Goal: Information Seeking & Learning: Learn about a topic

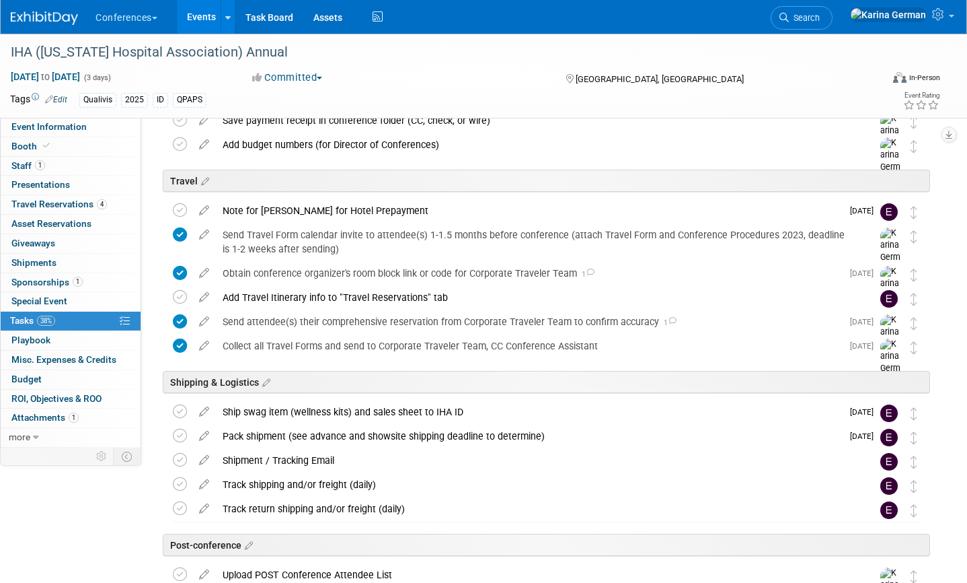
click at [833, 11] on link "Search" at bounding box center [802, 18] width 62 height 24
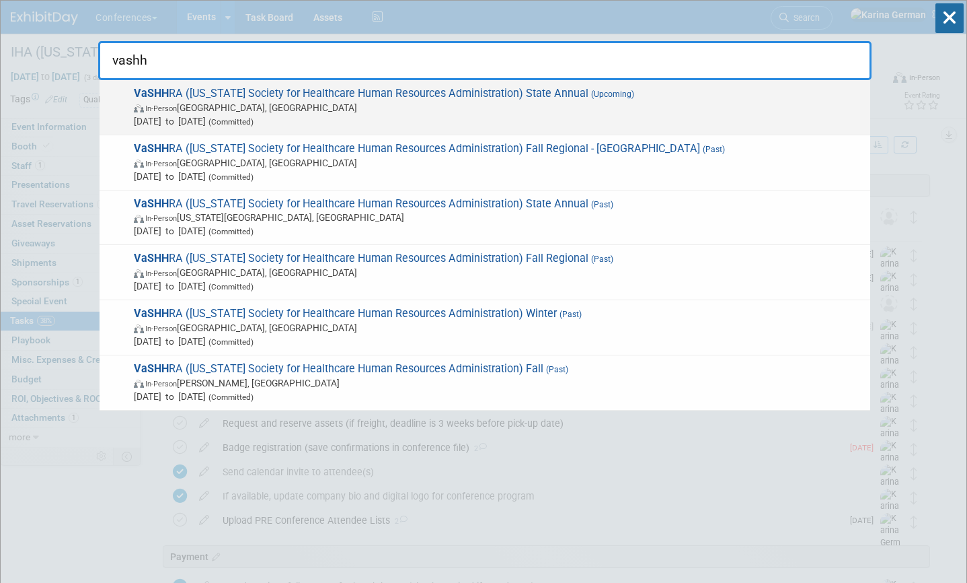
type input "vashh"
click at [398, 94] on span "VaSHH RA (Virginia Society for Healthcare Human Resources Administration) State…" at bounding box center [497, 107] width 734 height 41
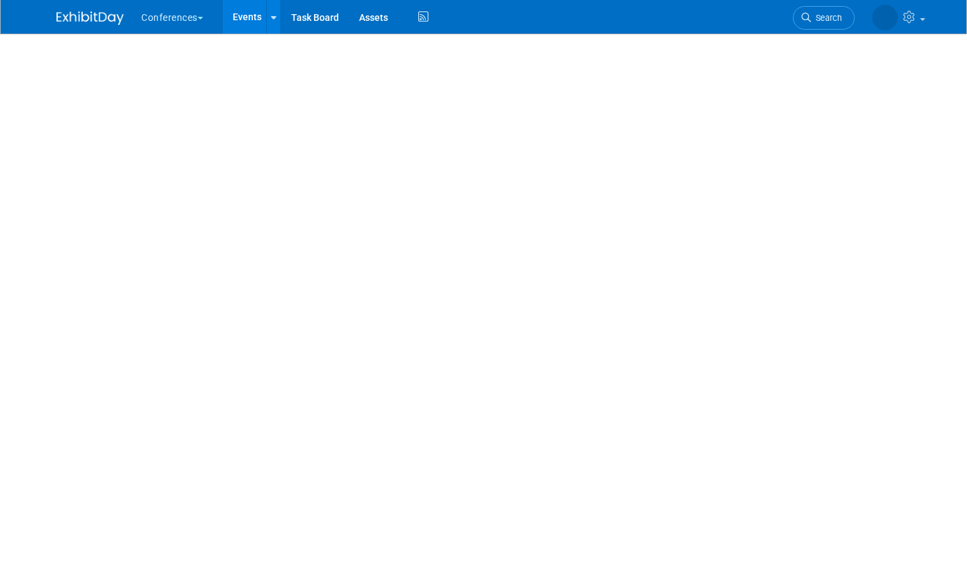
select select "Qualivis"
select select "Client-facing"
select select "Karina"
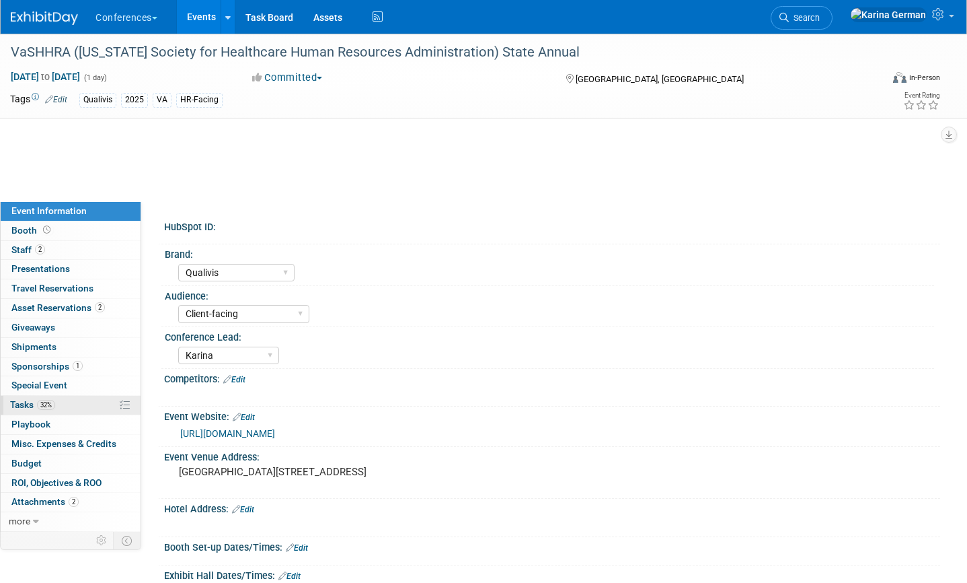
click at [69, 409] on link "32% Tasks 32%" at bounding box center [71, 405] width 140 height 19
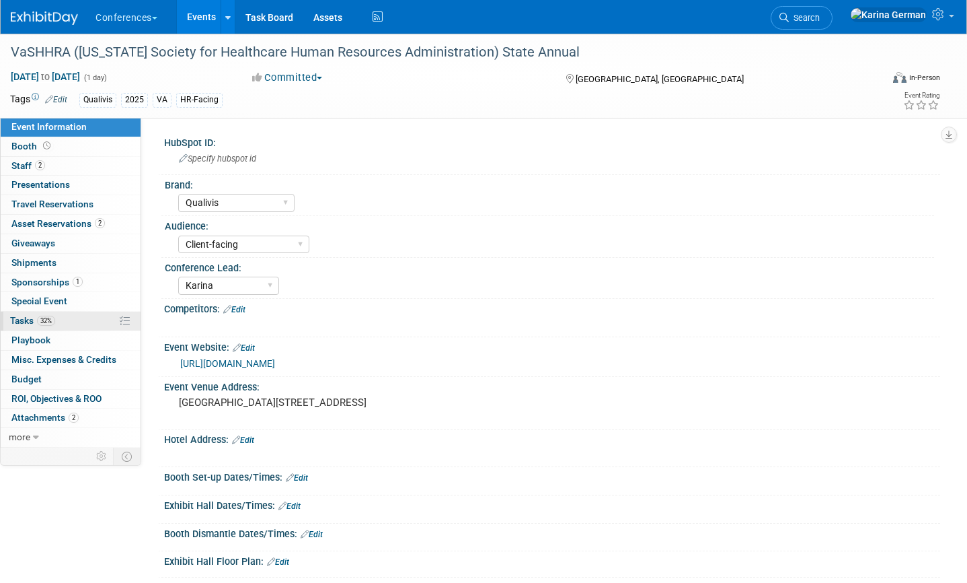
click at [48, 314] on link "32% Tasks 32%" at bounding box center [71, 320] width 140 height 19
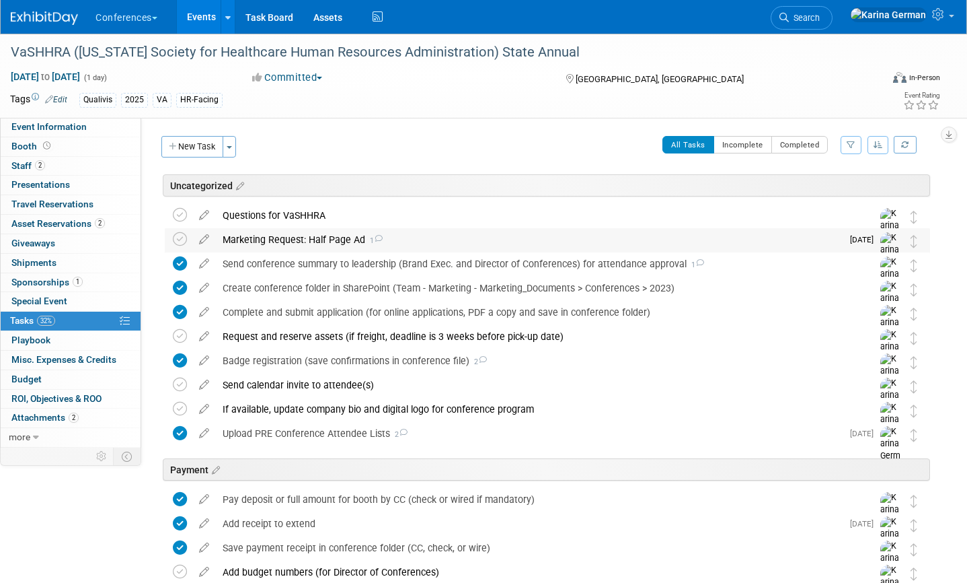
click at [350, 239] on div "Marketing Request: Half Page Ad 1" at bounding box center [529, 239] width 626 height 23
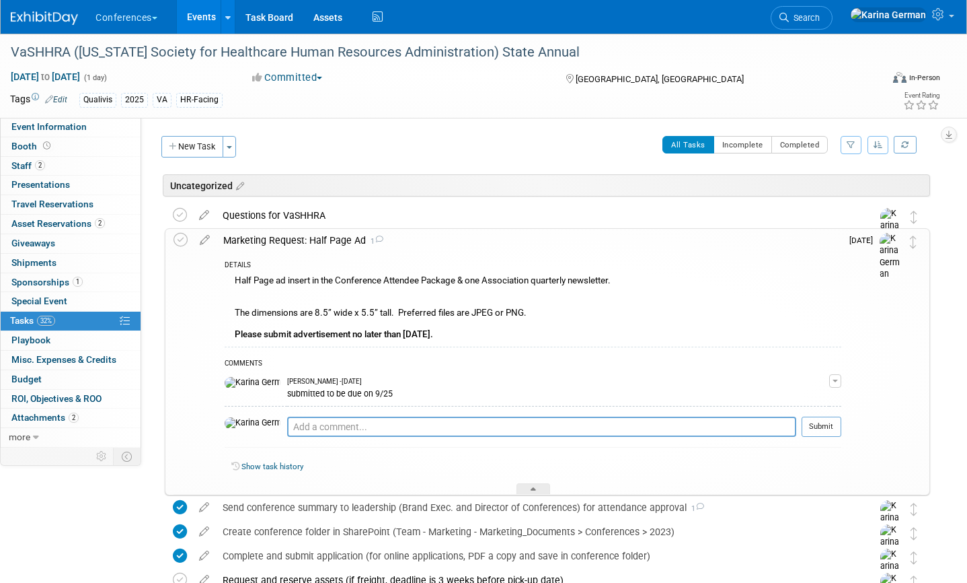
click at [208, 24] on link "Events" at bounding box center [201, 17] width 49 height 34
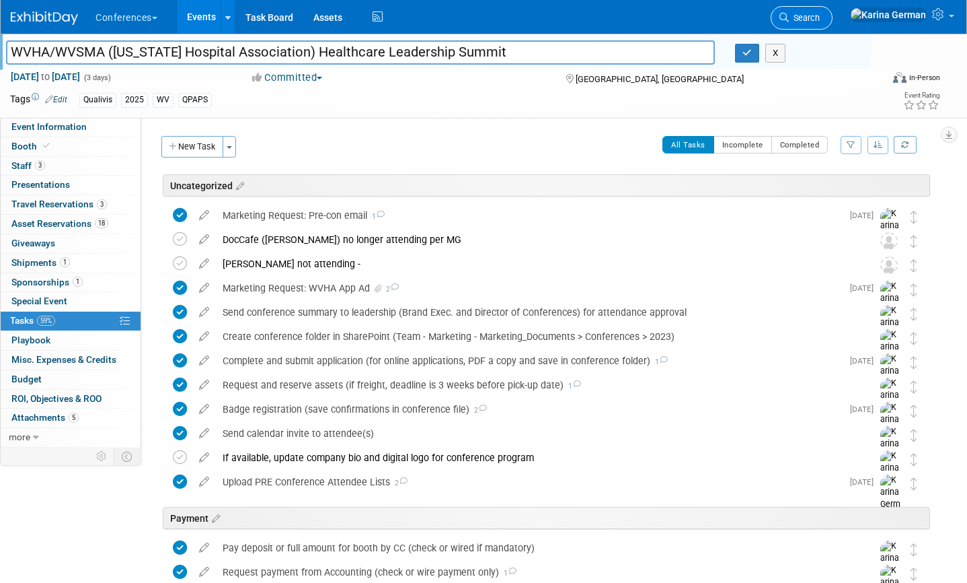
click at [833, 7] on link "Search" at bounding box center [802, 18] width 62 height 24
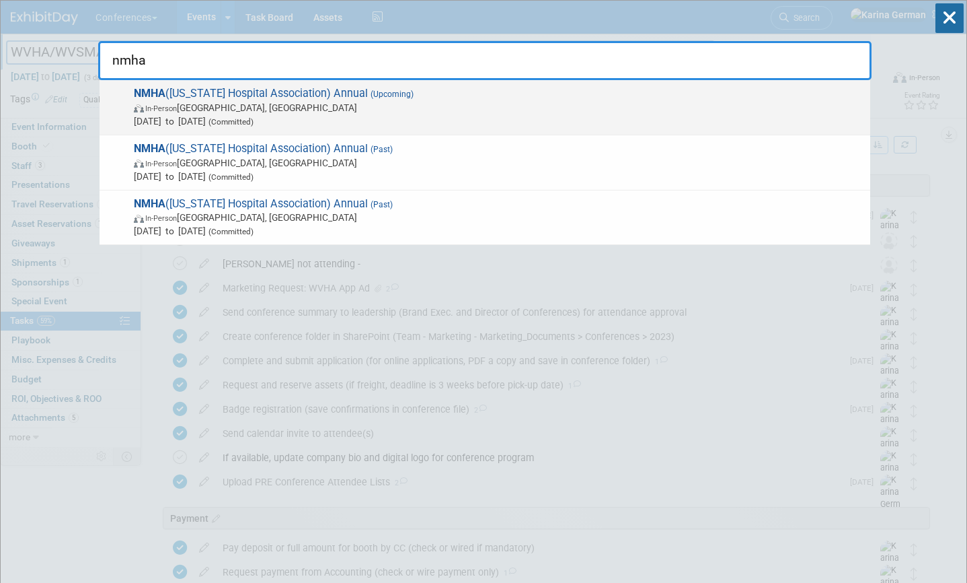
type input "nmha"
click at [326, 120] on span "Sep 30, 2025 to Oct 2, 2025 (Committed)" at bounding box center [499, 120] width 730 height 13
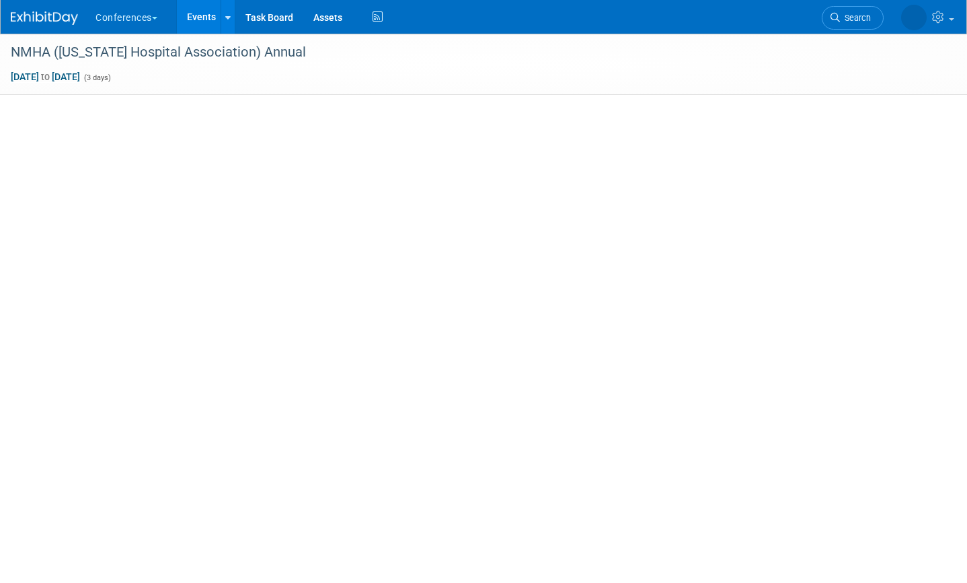
select select "Qualivis"
select select "Client-facing"
select select "Karina"
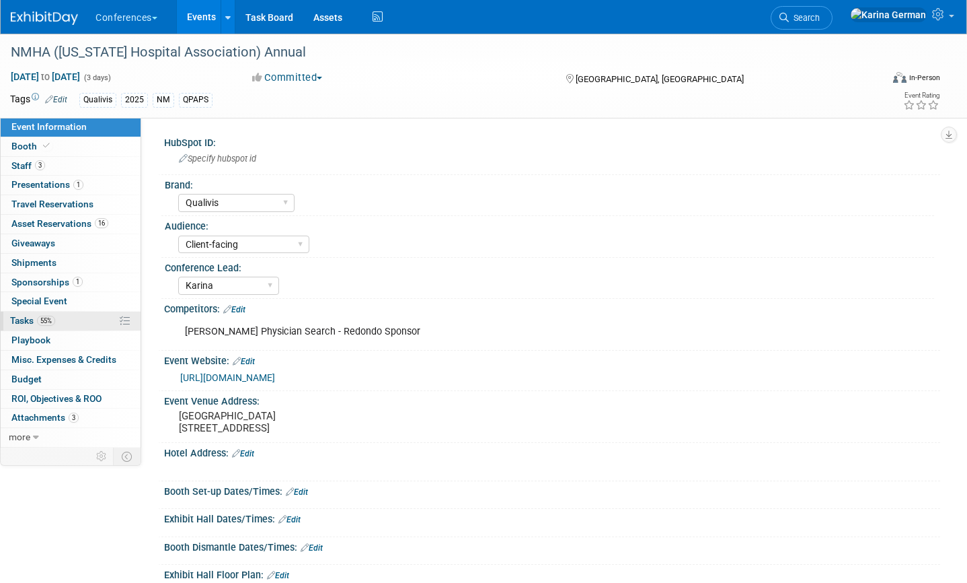
click at [67, 328] on link "55% Tasks 55%" at bounding box center [71, 320] width 140 height 19
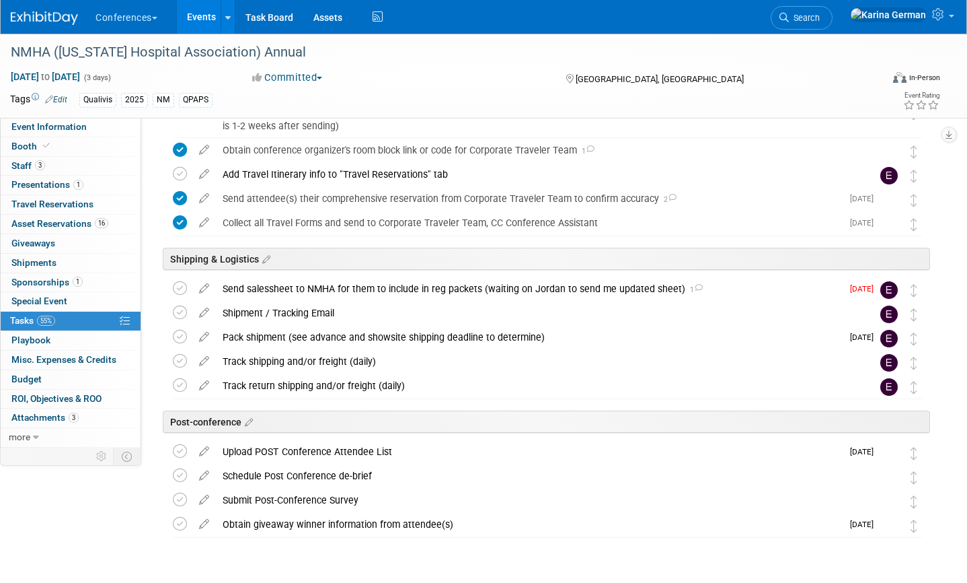
scroll to position [635, 0]
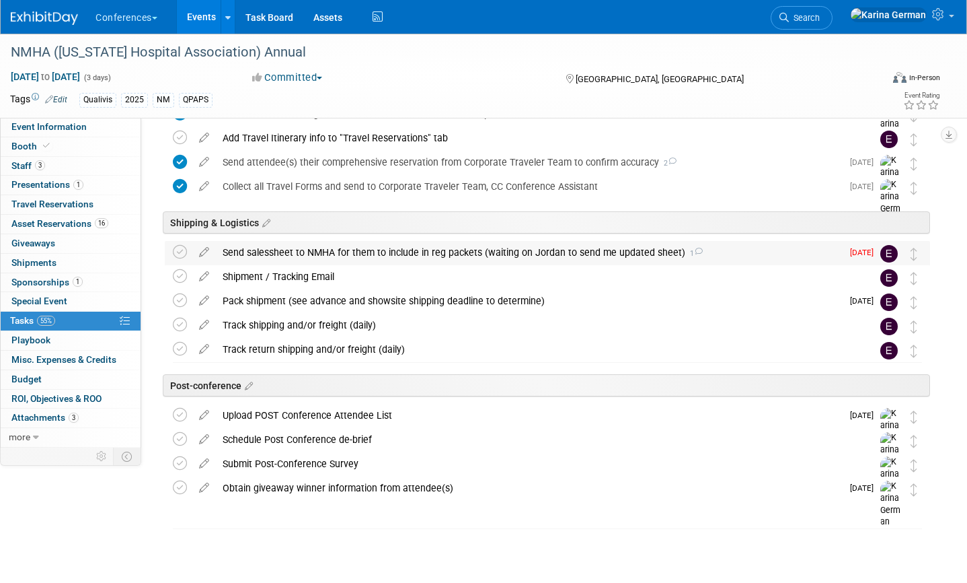
click at [402, 243] on div "Send salessheet to NMHA for them to include in reg packets (waiting on Jordan t…" at bounding box center [529, 252] width 626 height 23
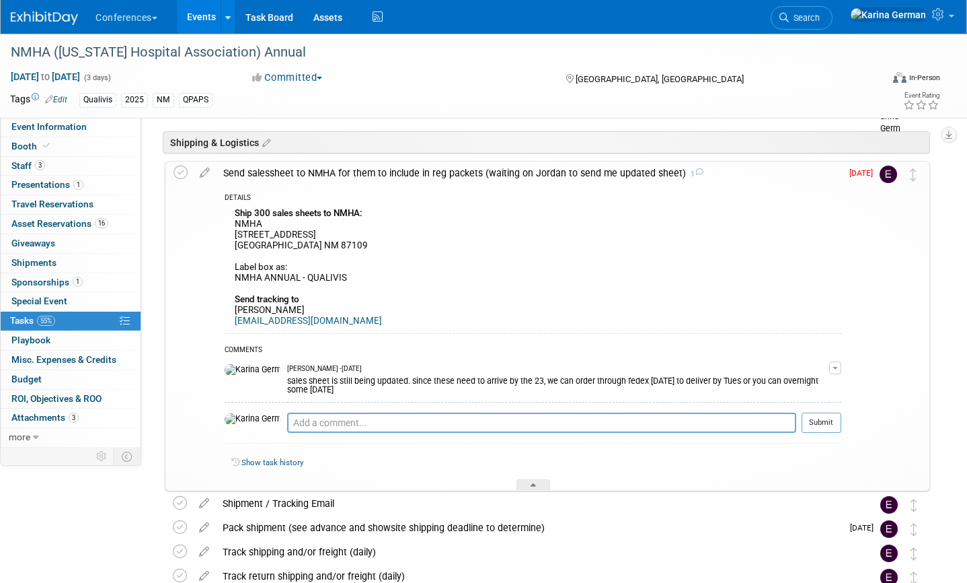
scroll to position [713, 0]
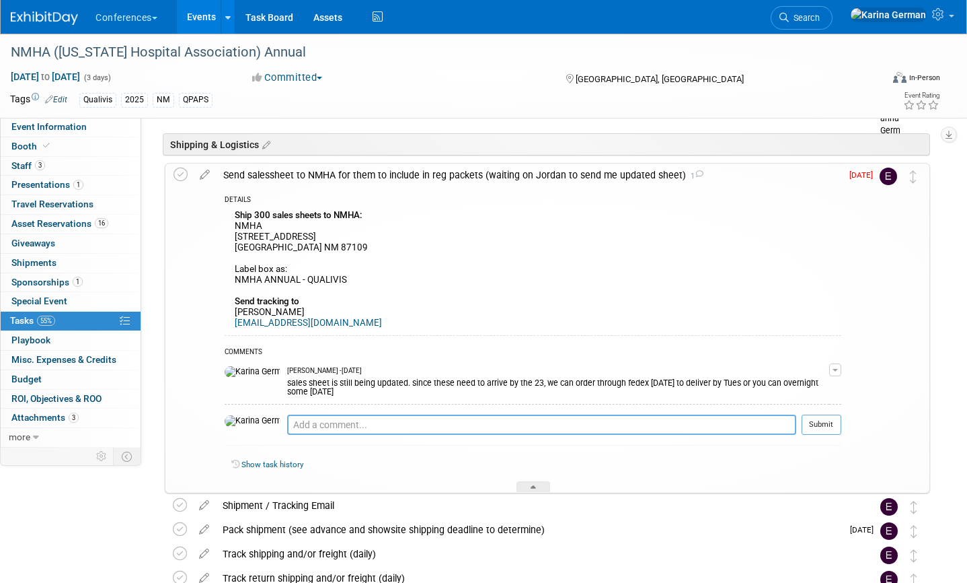
click at [288, 422] on textarea at bounding box center [541, 424] width 509 height 20
type textarea "salesheet not ready, can you pls send the old one :)"
click at [830, 424] on button "Submit" at bounding box center [822, 424] width 40 height 20
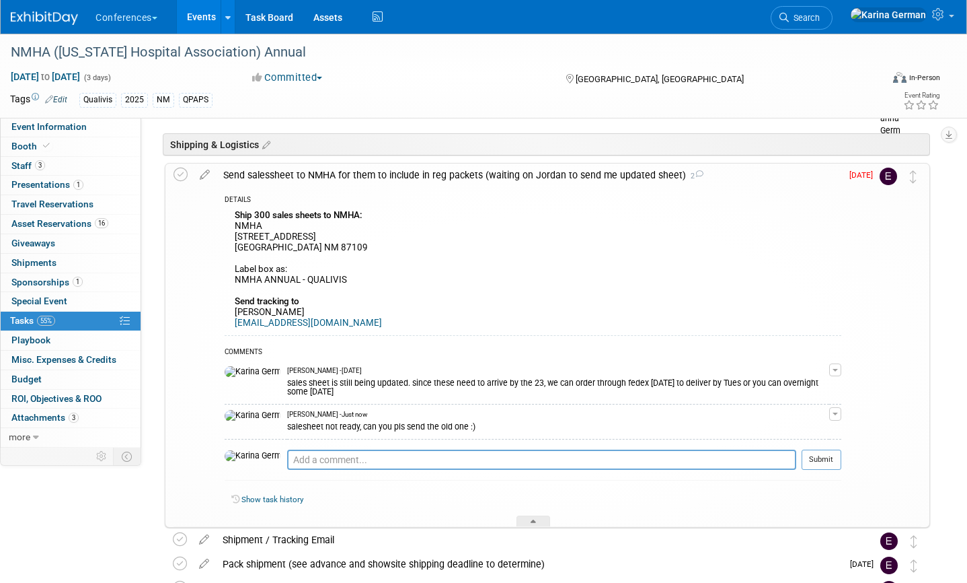
click at [484, 186] on div "Send salessheet to NMHA for them to include in reg packets (waiting on Jordan t…" at bounding box center [529, 174] width 625 height 23
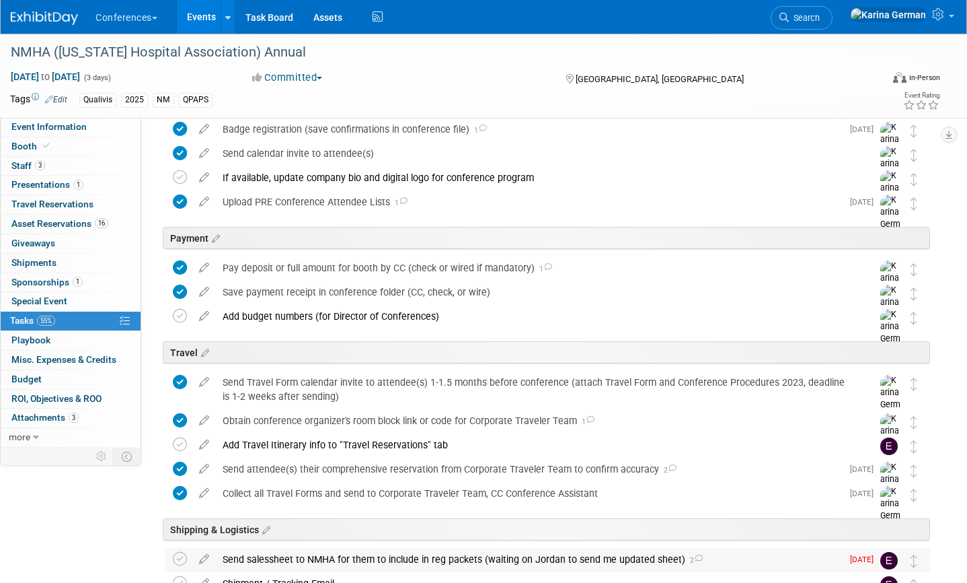
scroll to position [0, 0]
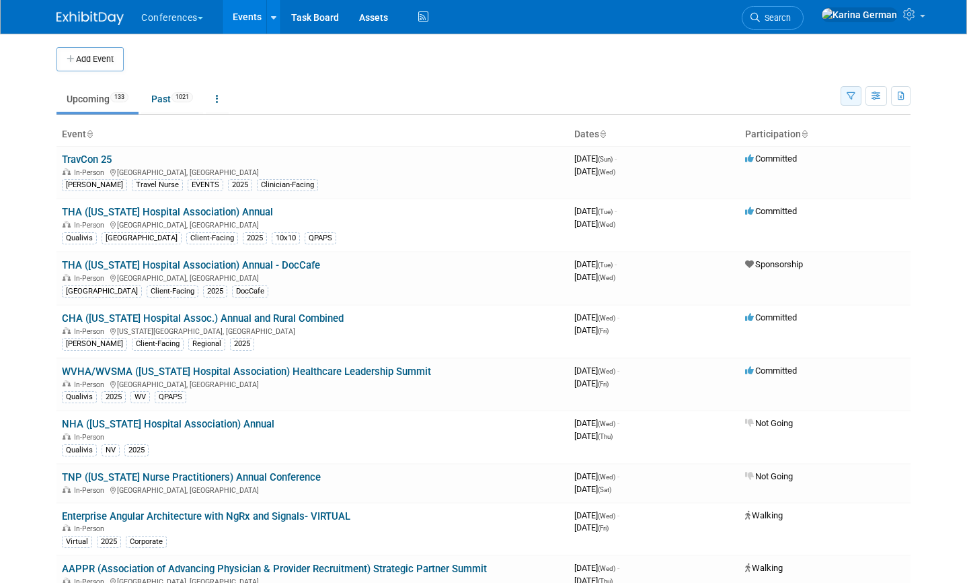
click at [858, 96] on button "button" at bounding box center [851, 96] width 21 height 20
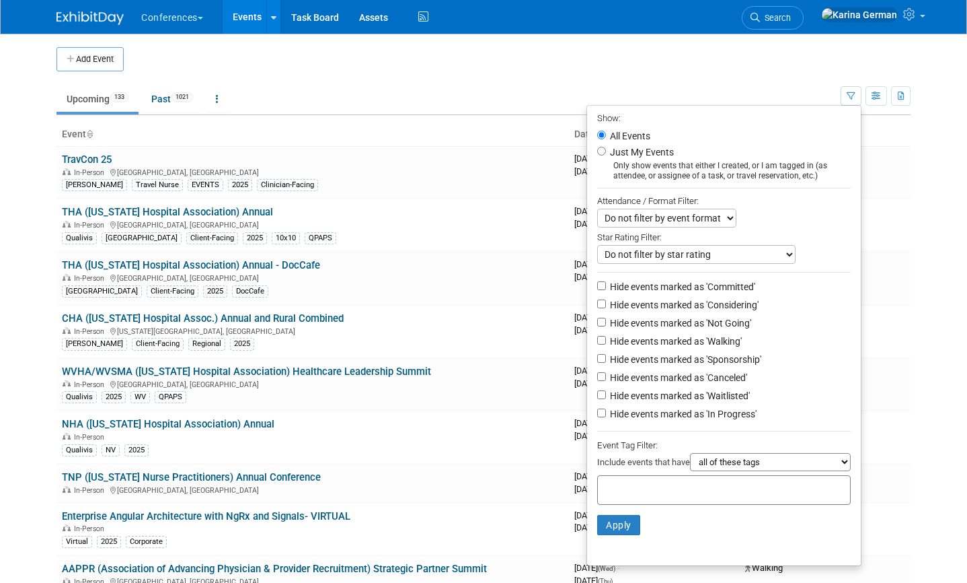
click at [657, 489] on input "text" at bounding box center [657, 487] width 108 height 13
type input "qual"
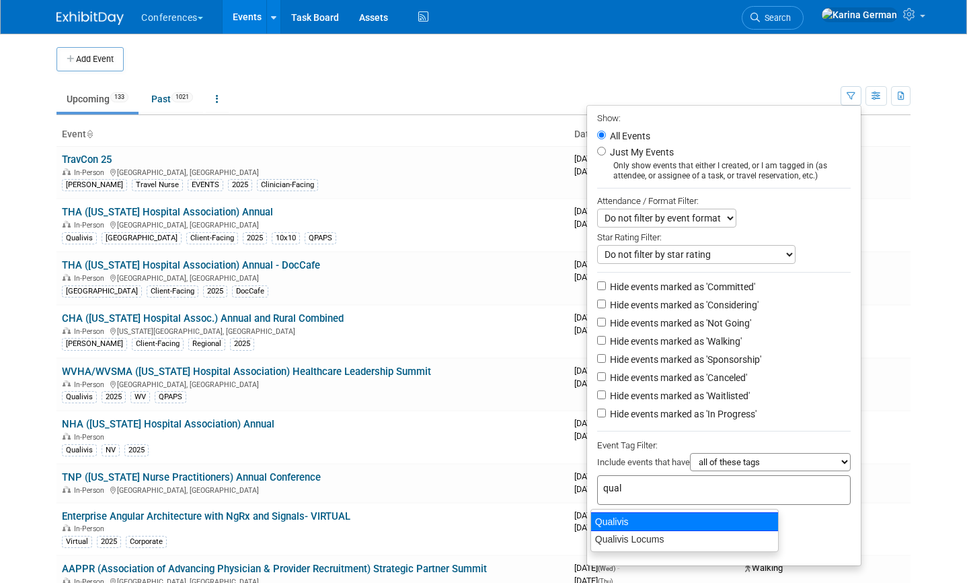
click at [698, 526] on div "Qualivis" at bounding box center [685, 521] width 188 height 19
type input "Qualivis"
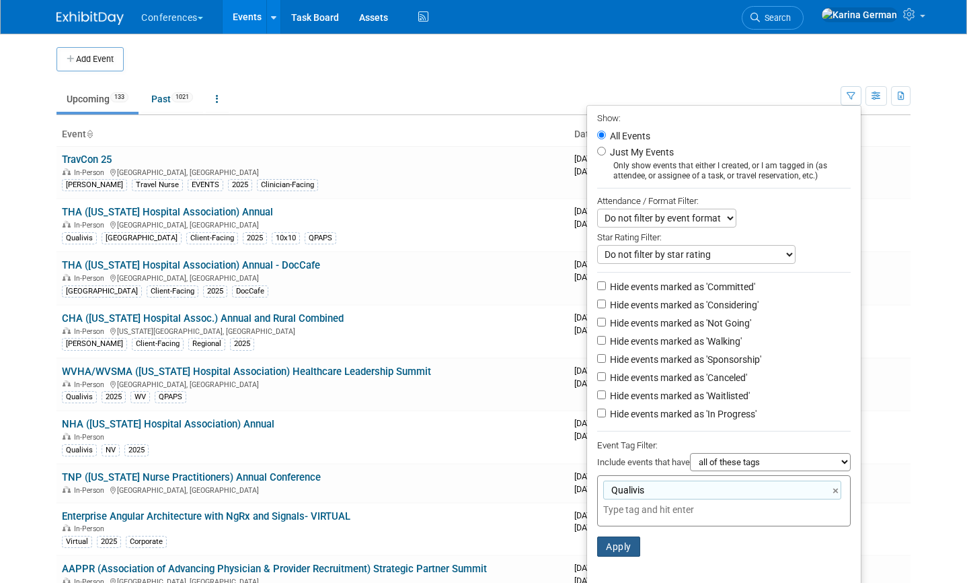
click at [615, 544] on button "Apply" at bounding box center [618, 546] width 43 height 20
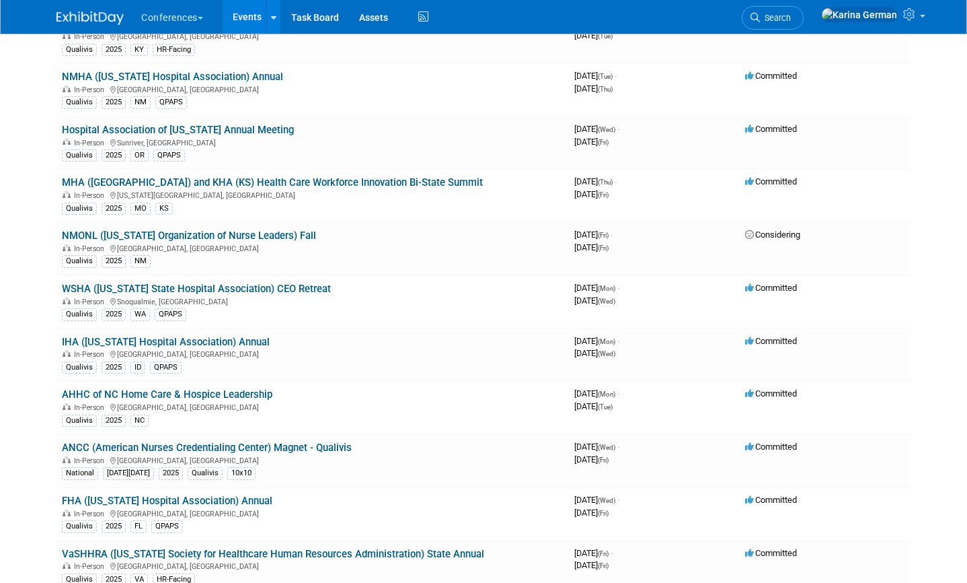
scroll to position [454, 0]
click at [293, 180] on link "MHA ([GEOGRAPHIC_DATA]) and KHA (KS) Health Care Workforce Innovation Bi-State …" at bounding box center [272, 182] width 421 height 12
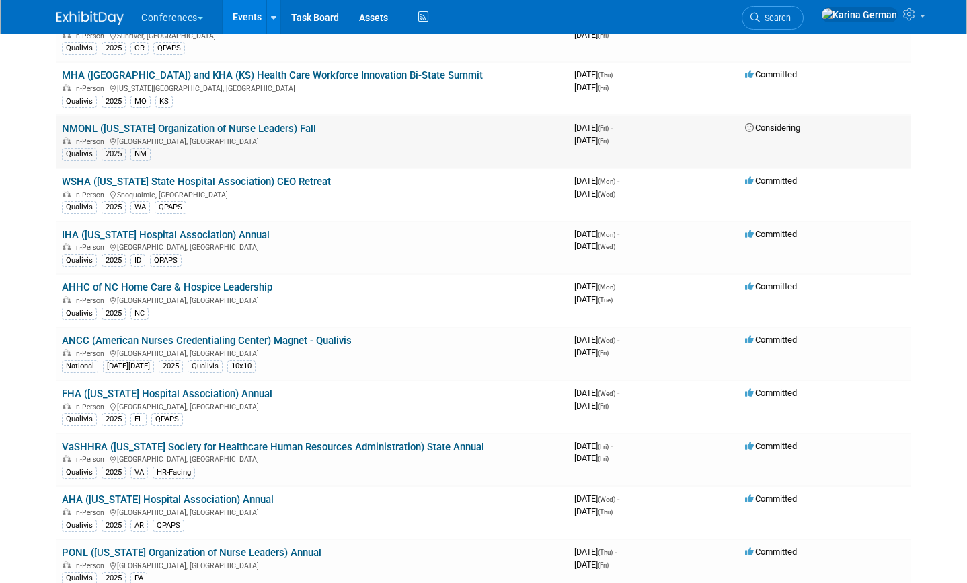
scroll to position [561, 0]
drag, startPoint x: 338, startPoint y: 180, endPoint x: 59, endPoint y: 176, distance: 279.2
click at [59, 176] on td "WSHA (Washington State Hospital Association) CEO Retreat In-Person Snoqualmie, …" at bounding box center [313, 194] width 513 height 53
copy link "WSHA (Washington State Hospital Association) CEO Retreat"
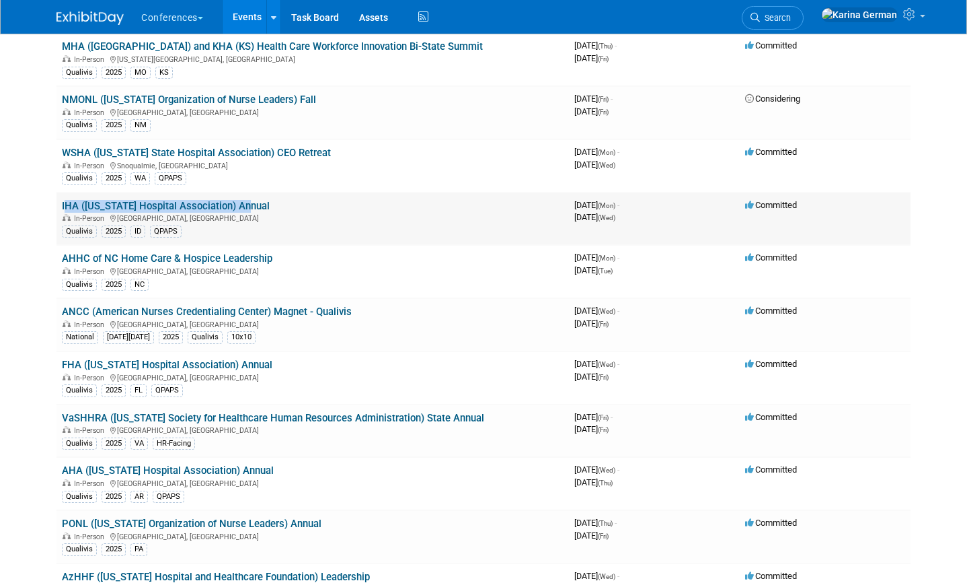
drag, startPoint x: 252, startPoint y: 205, endPoint x: 67, endPoint y: 196, distance: 185.2
click at [67, 196] on td "IHA (Idaho Hospital Association) Annual In-Person Sun Valley, ID Qualivis 2025 …" at bounding box center [313, 218] width 513 height 53
copy link "IHA ([US_STATE] Hospital Association) Annual"
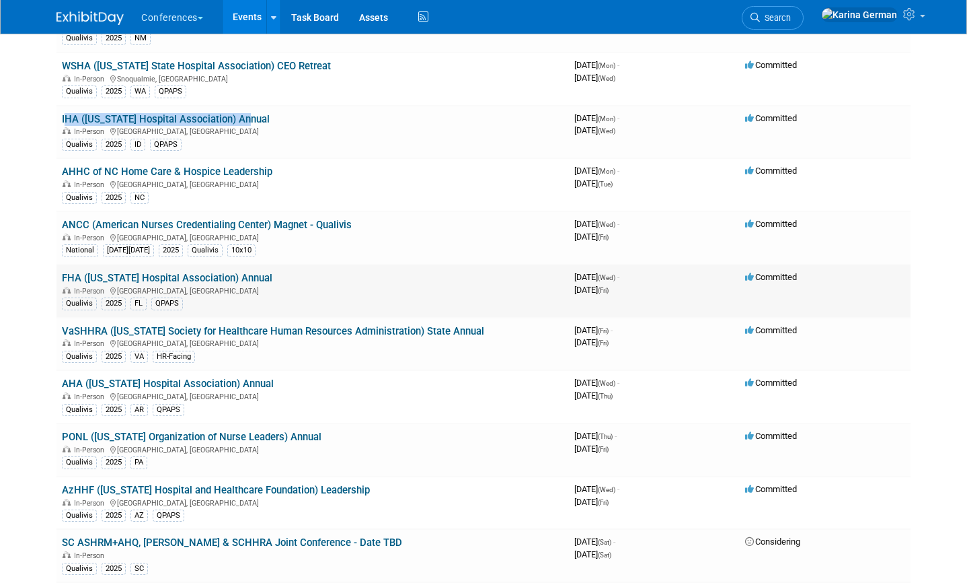
scroll to position [680, 0]
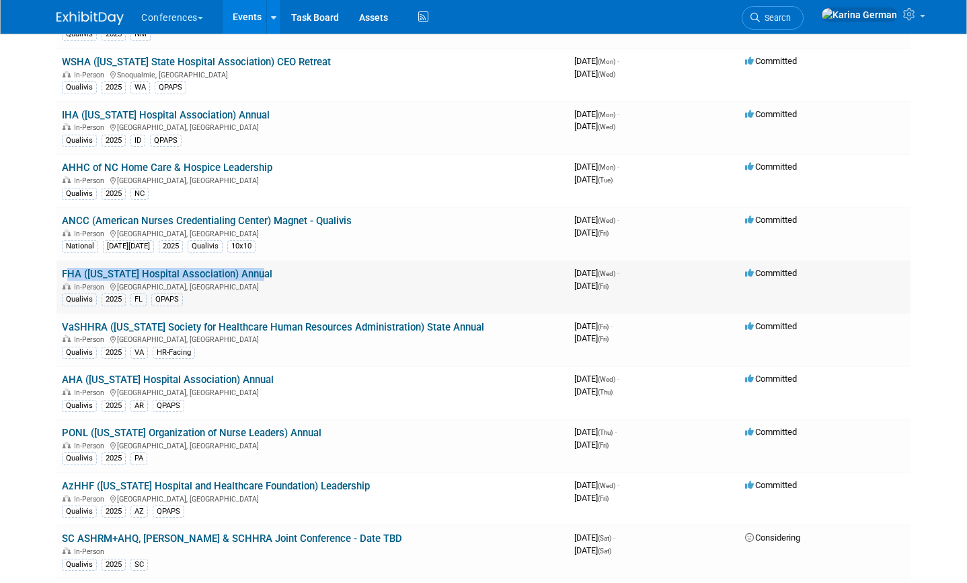
drag, startPoint x: 264, startPoint y: 274, endPoint x: 58, endPoint y: 277, distance: 205.9
click at [58, 277] on td "FHA (Florida Hospital Association) Annual In-Person Orlando, FL Qualivis 2025 F…" at bounding box center [313, 286] width 513 height 53
copy link "FHA (Florida Hospital Association) Annual"
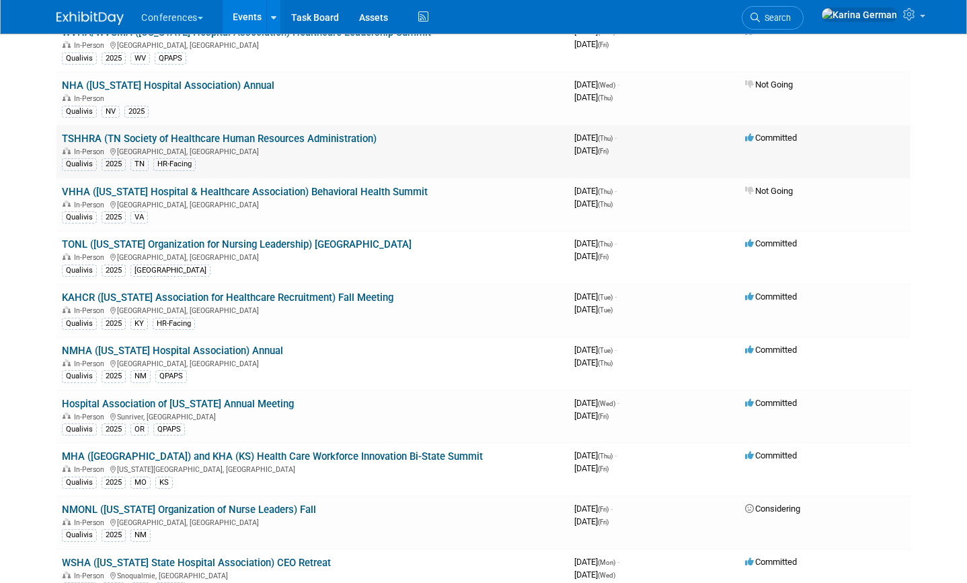
scroll to position [184, 0]
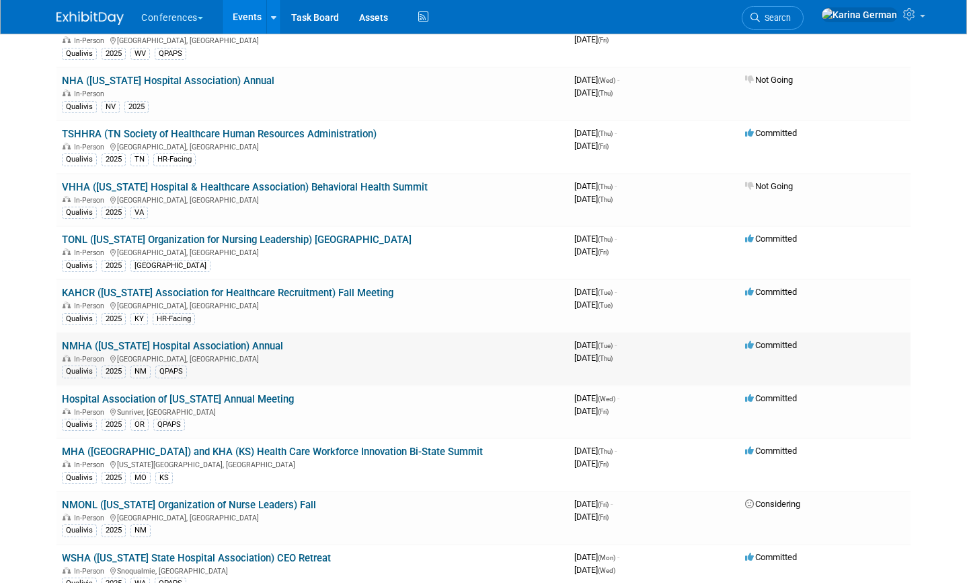
click at [229, 342] on link "NMHA ([US_STATE] Hospital Association) Annual" at bounding box center [172, 346] width 221 height 12
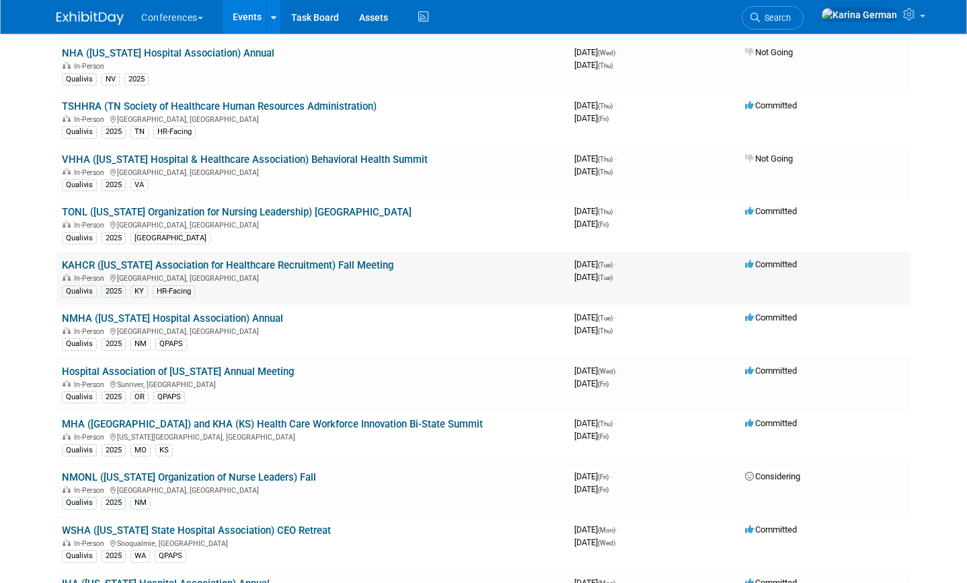
scroll to position [227, 0]
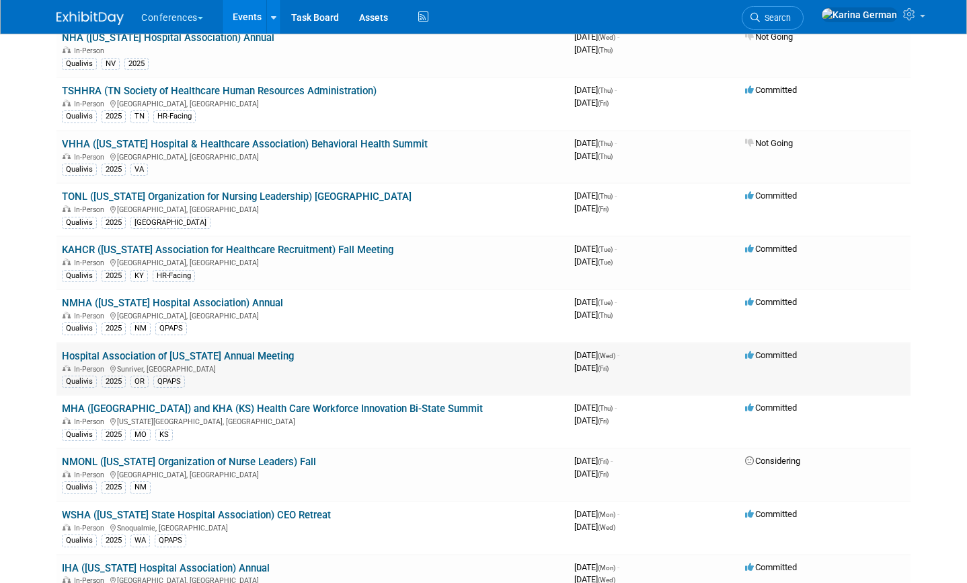
click at [244, 355] on link "Hospital Association of Oregon Annual Meeting" at bounding box center [178, 356] width 232 height 12
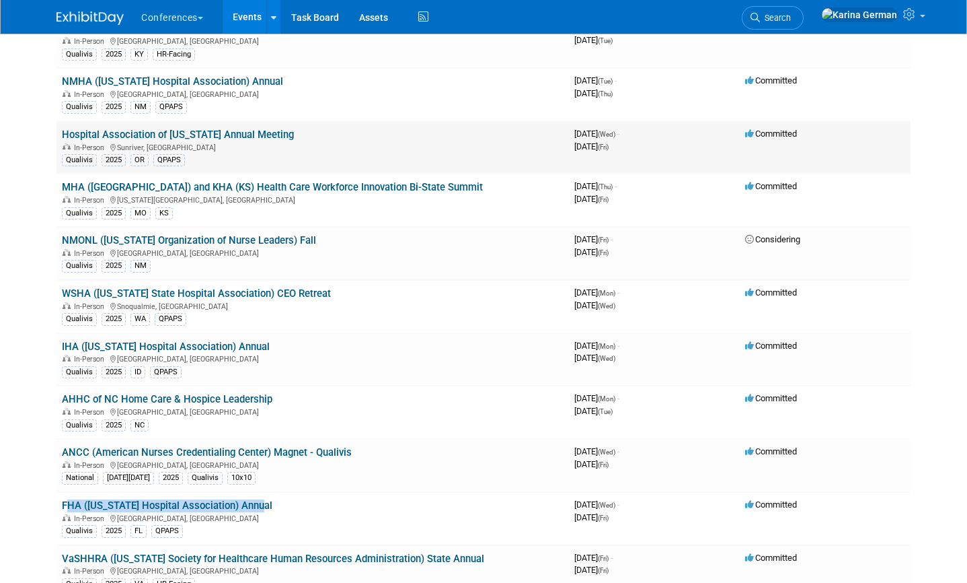
scroll to position [450, 0]
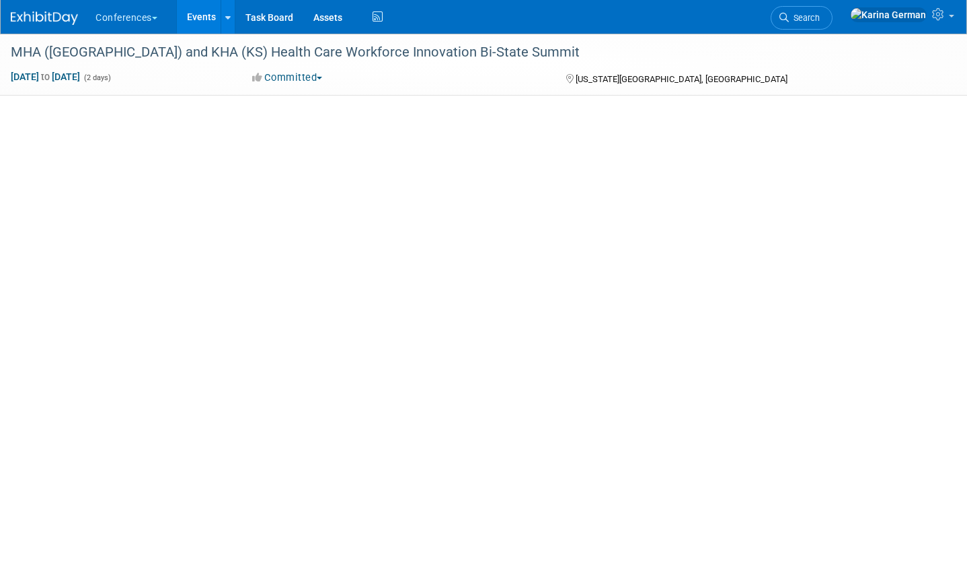
select select "Qualivis"
select select "Client-facing"
select select "Karina"
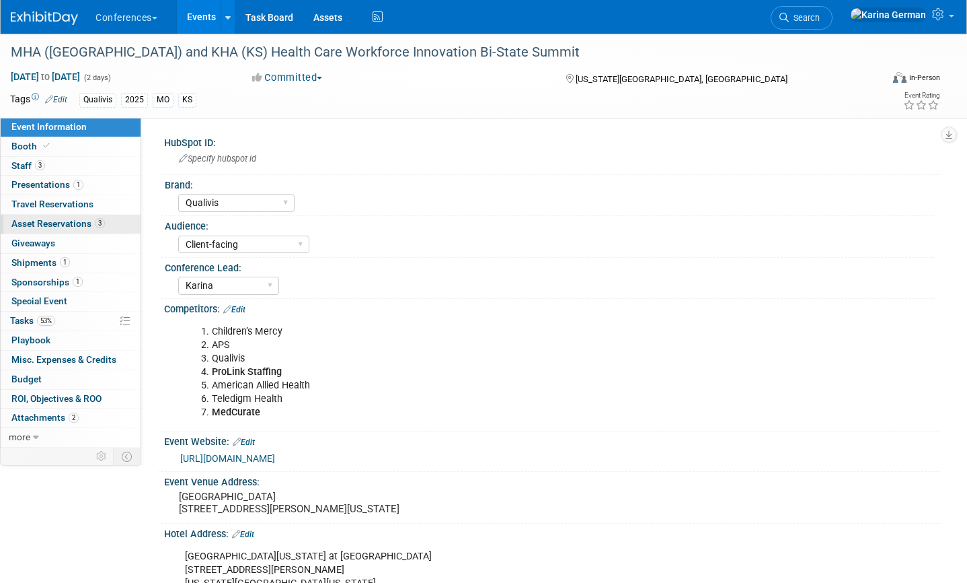
click at [87, 219] on span "Asset Reservations 3" at bounding box center [58, 223] width 94 height 11
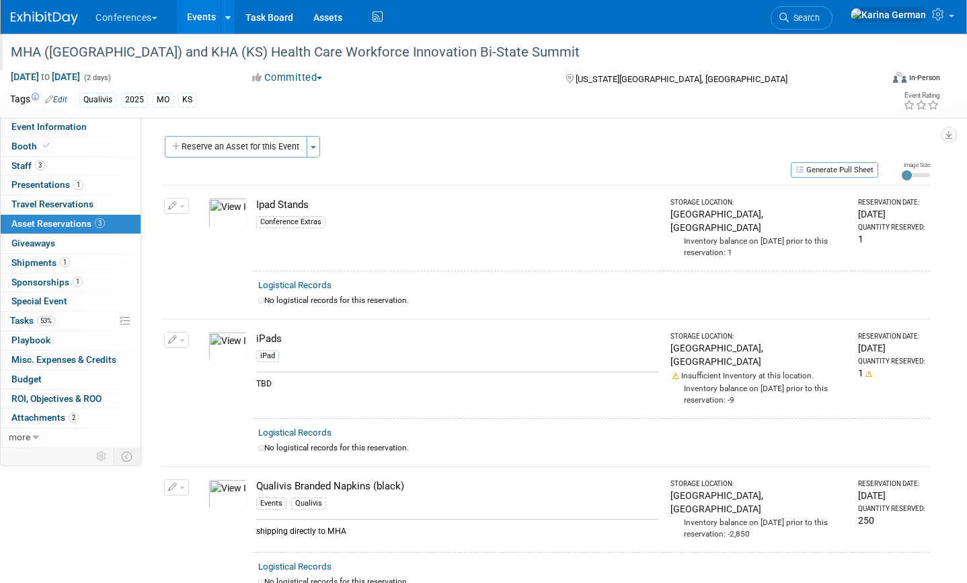
click at [392, 52] on div "MHA ([GEOGRAPHIC_DATA]) and KHA (KS) Health Care Workforce Innovation Bi-State …" at bounding box center [433, 52] width 855 height 24
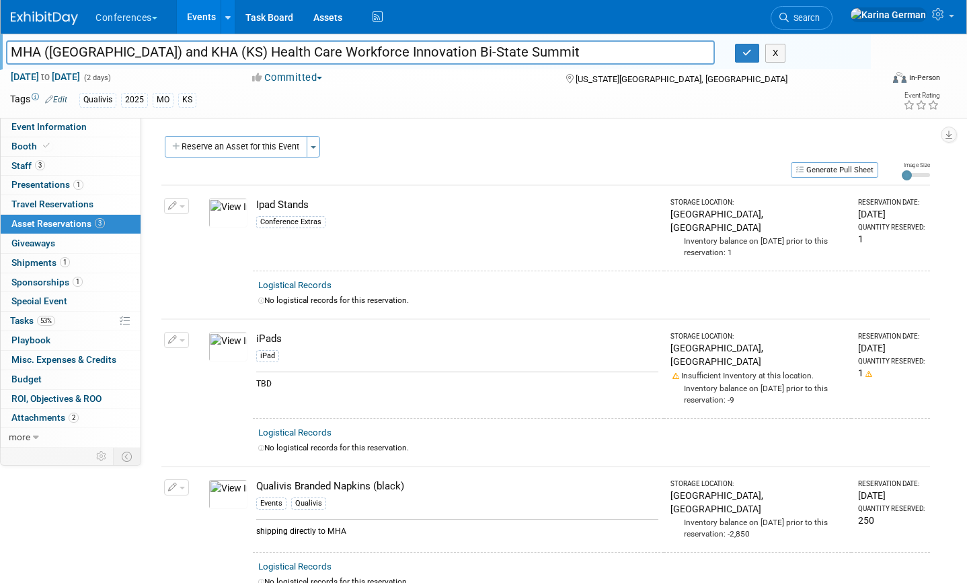
click at [392, 52] on input "MHA ([GEOGRAPHIC_DATA]) and KHA (KS) Health Care Workforce Innovation Bi-State …" at bounding box center [360, 52] width 709 height 24
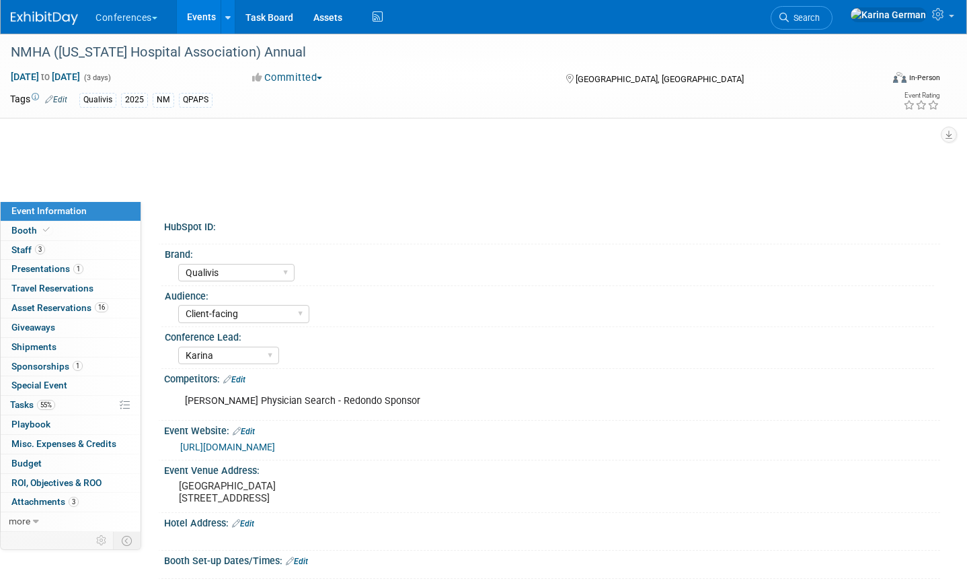
select select "Qualivis"
select select "Client-facing"
select select "Karina"
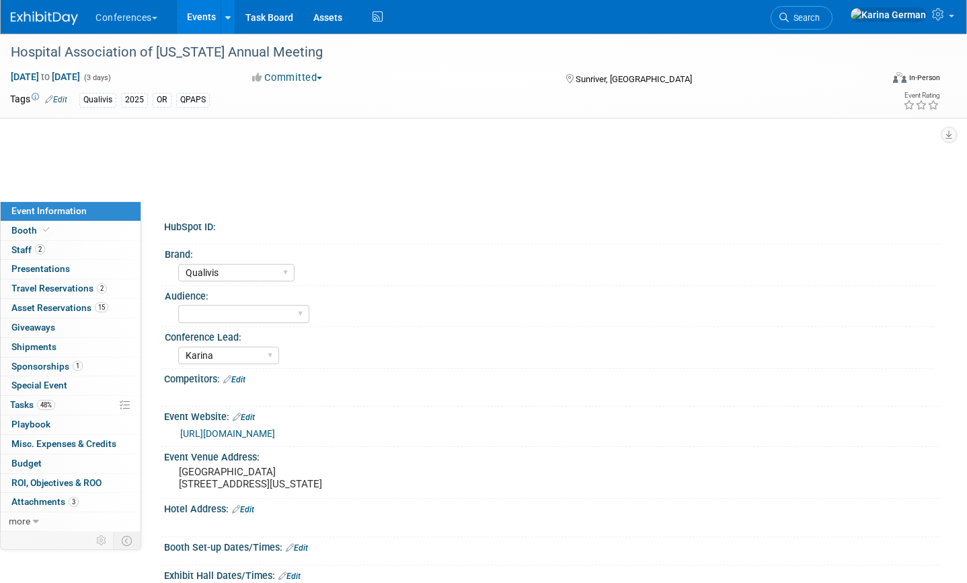
select select "Qualivis"
select select "Karina"
